Goal: Check status: Check status

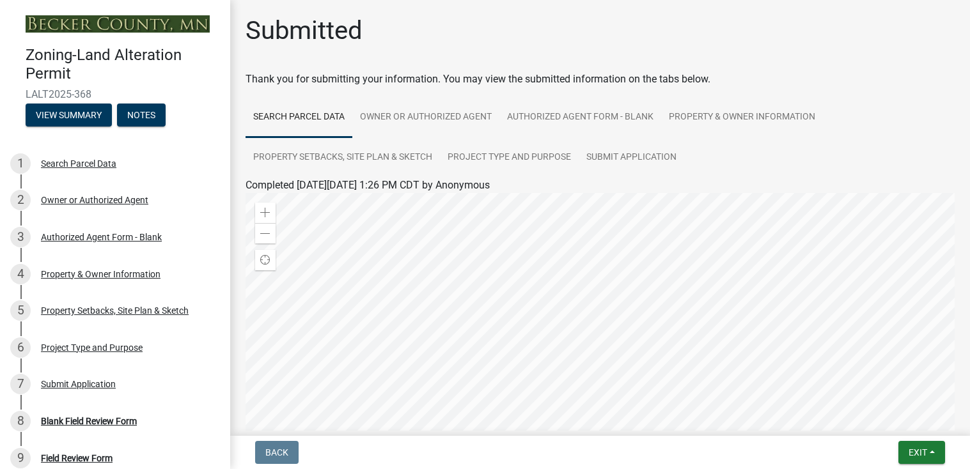
click at [95, 116] on button "View Summary" at bounding box center [69, 115] width 86 height 23
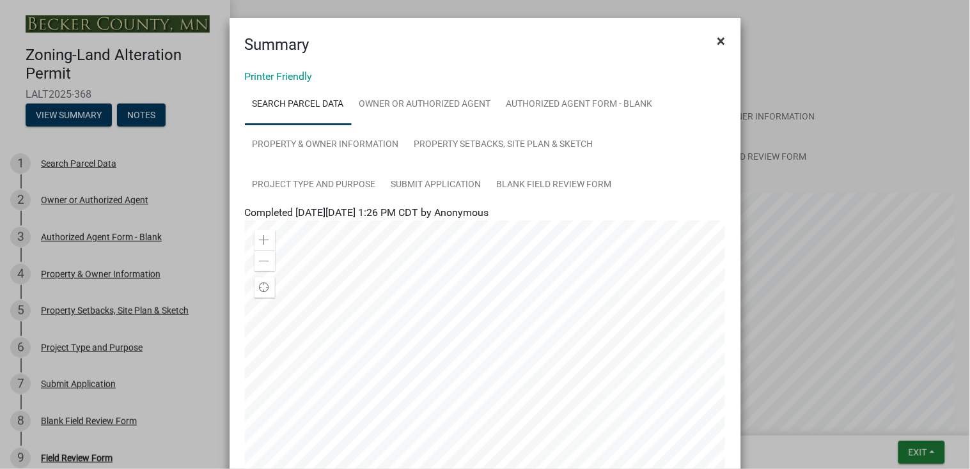
click at [721, 42] on span "×" at bounding box center [722, 41] width 8 height 18
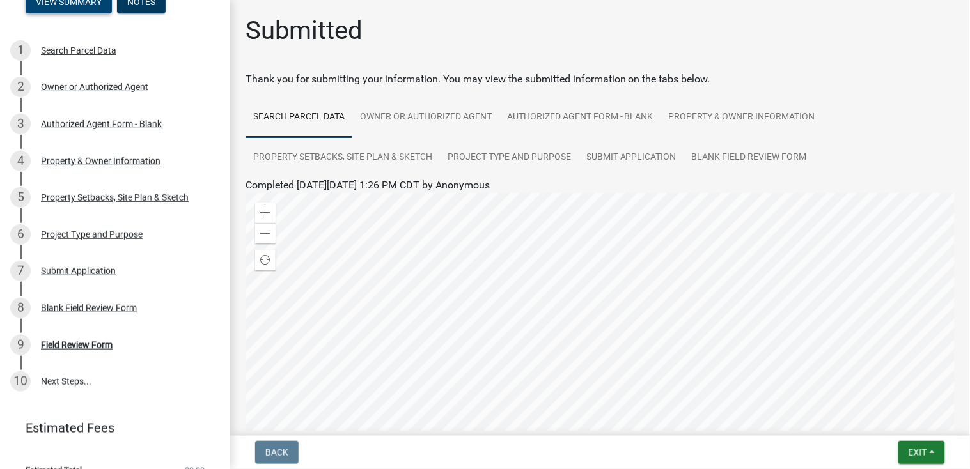
scroll to position [133, 0]
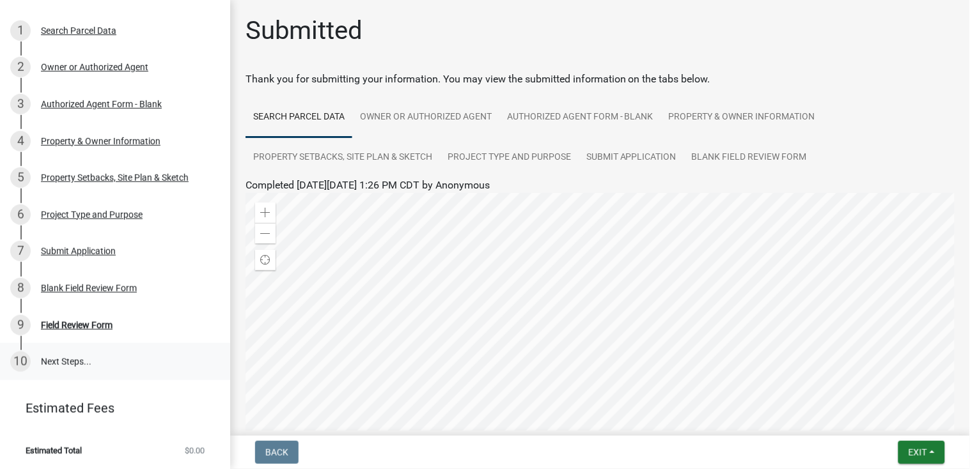
click at [62, 360] on link "10 Next Steps..." at bounding box center [115, 361] width 230 height 37
